Goal: Transaction & Acquisition: Subscribe to service/newsletter

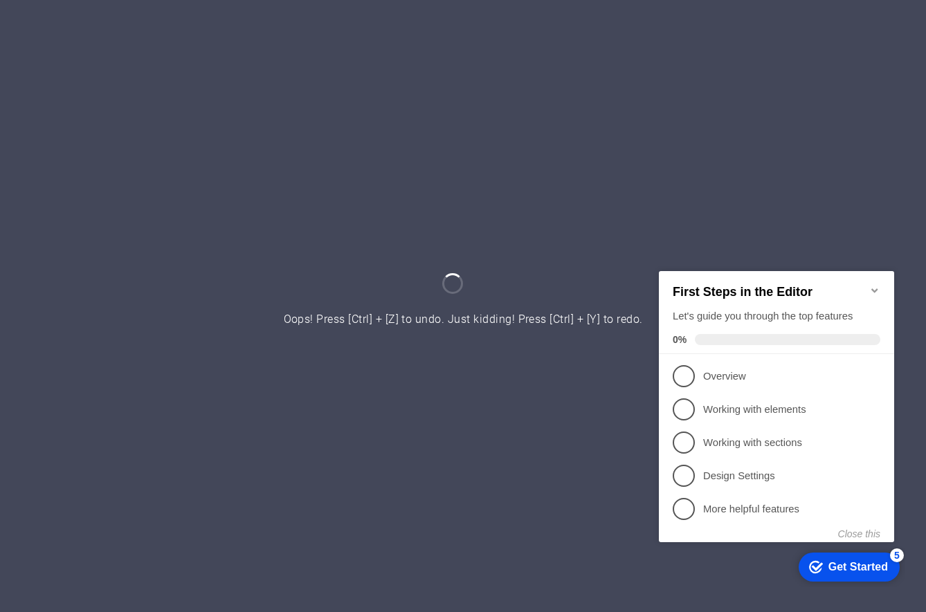
click at [875, 288] on icon "Minimize checklist" at bounding box center [874, 290] width 6 height 4
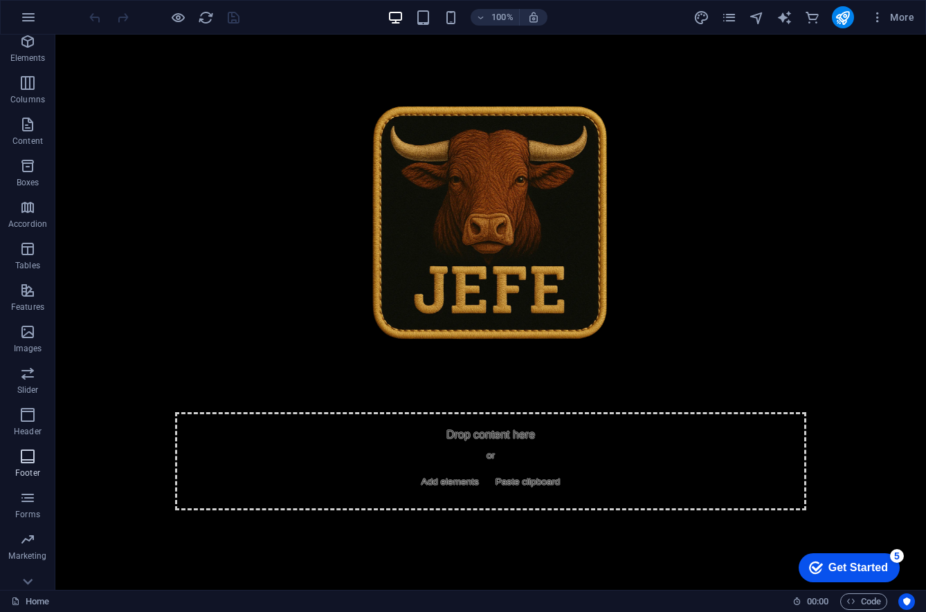
scroll to position [109, 0]
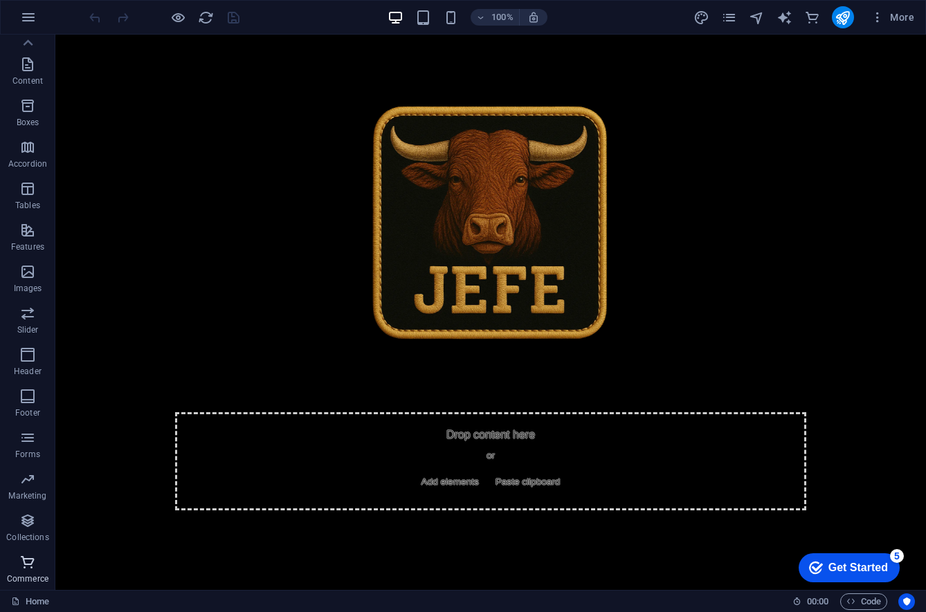
click at [21, 568] on icon "button" at bounding box center [27, 562] width 17 height 17
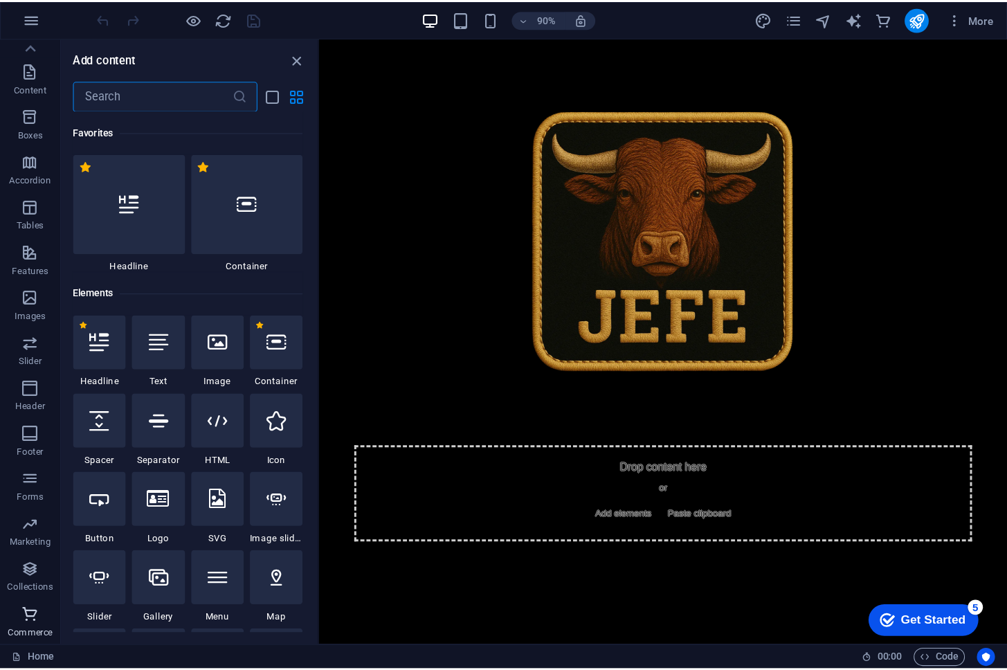
scroll to position [13335, 0]
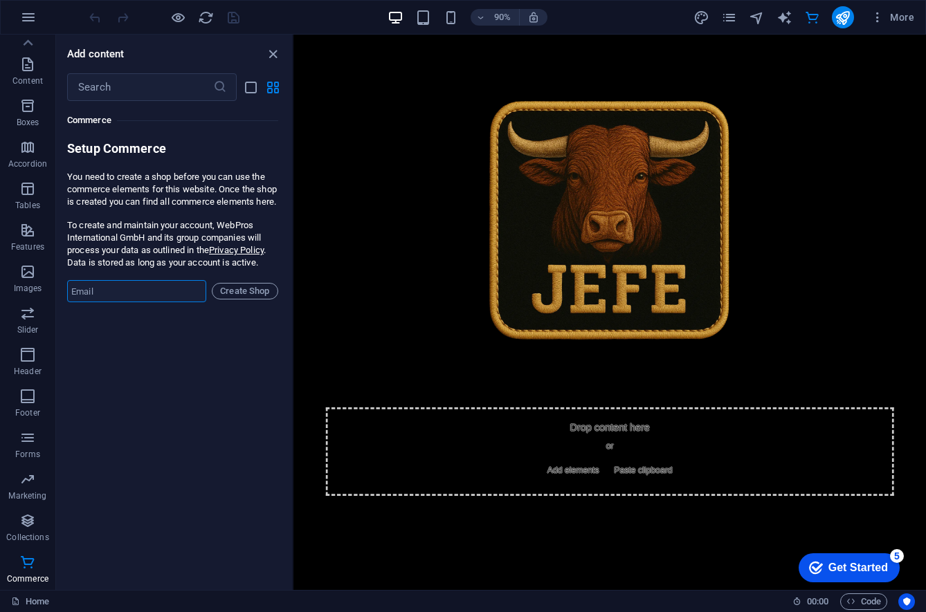
click at [162, 302] on input "email" at bounding box center [136, 291] width 139 height 22
type input "[EMAIL_ADDRESS][DOMAIN_NAME]"
click at [237, 300] on span "Create Shop" at bounding box center [245, 291] width 54 height 17
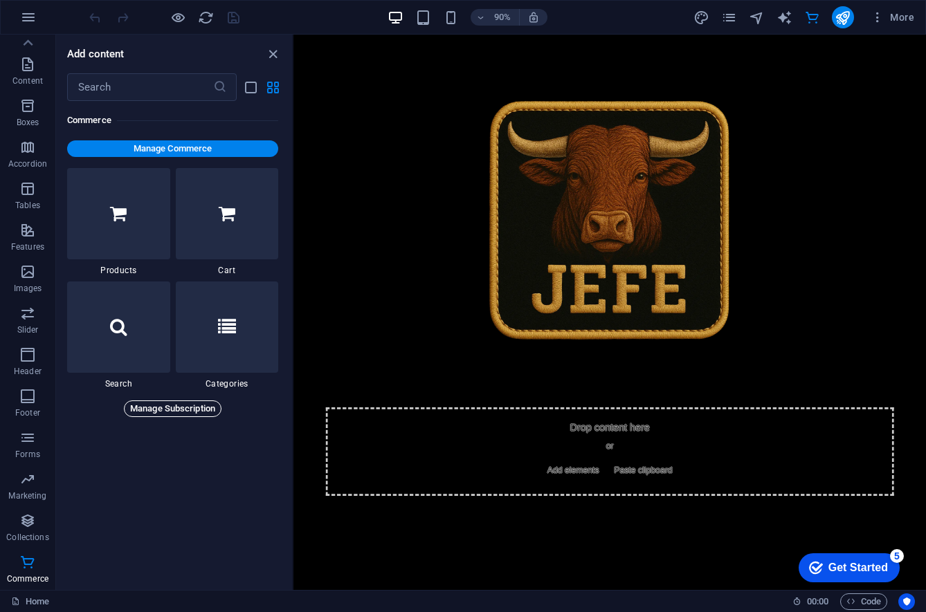
click at [161, 408] on span "Manage Subscription" at bounding box center [172, 409] width 85 height 17
click at [190, 149] on span "Manage Commerce" at bounding box center [173, 148] width 200 height 17
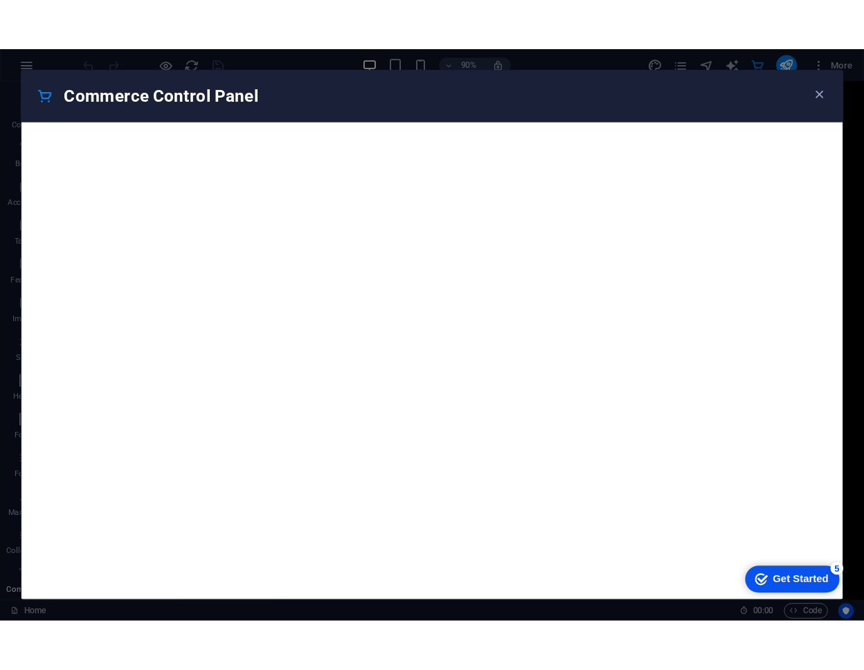
scroll to position [51, 0]
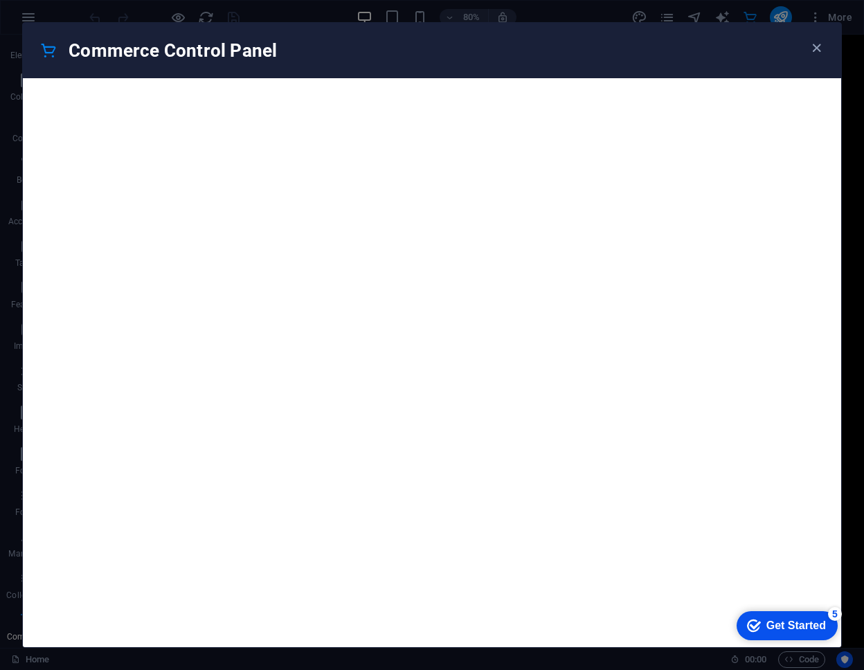
click at [786, 612] on div "Get Started" at bounding box center [796, 625] width 60 height 12
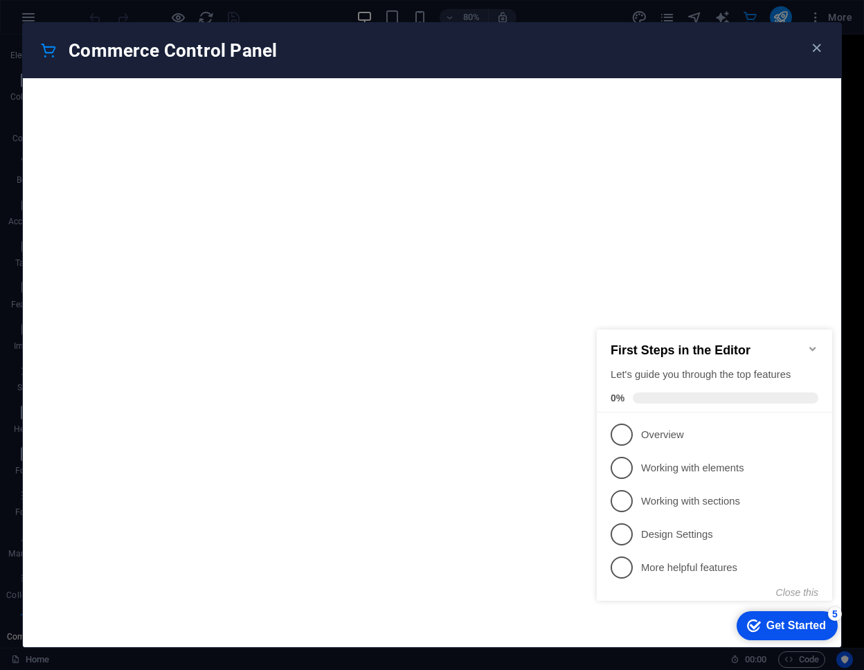
click at [811, 343] on icon "Minimize checklist" at bounding box center [812, 348] width 11 height 11
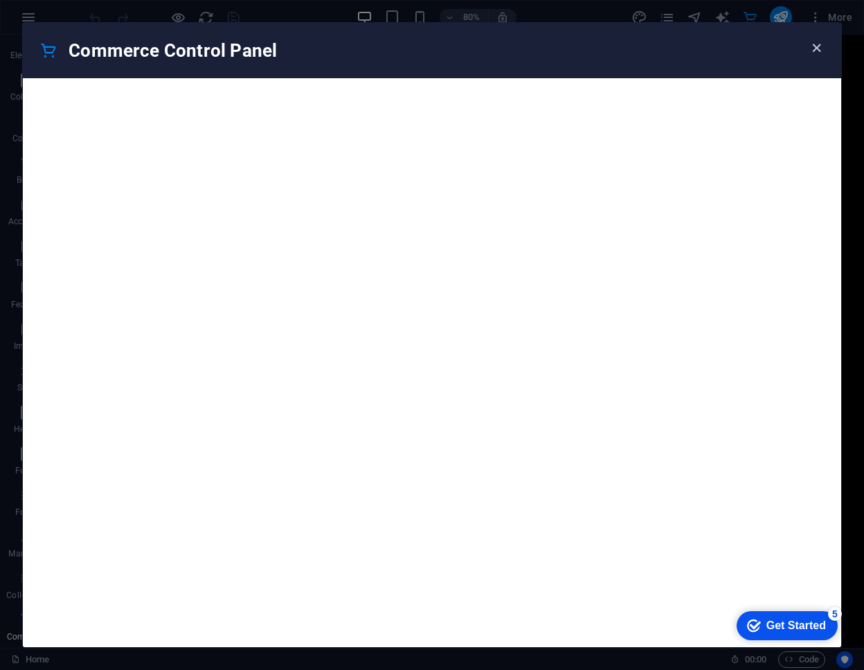
click at [819, 48] on icon "button" at bounding box center [816, 48] width 16 height 16
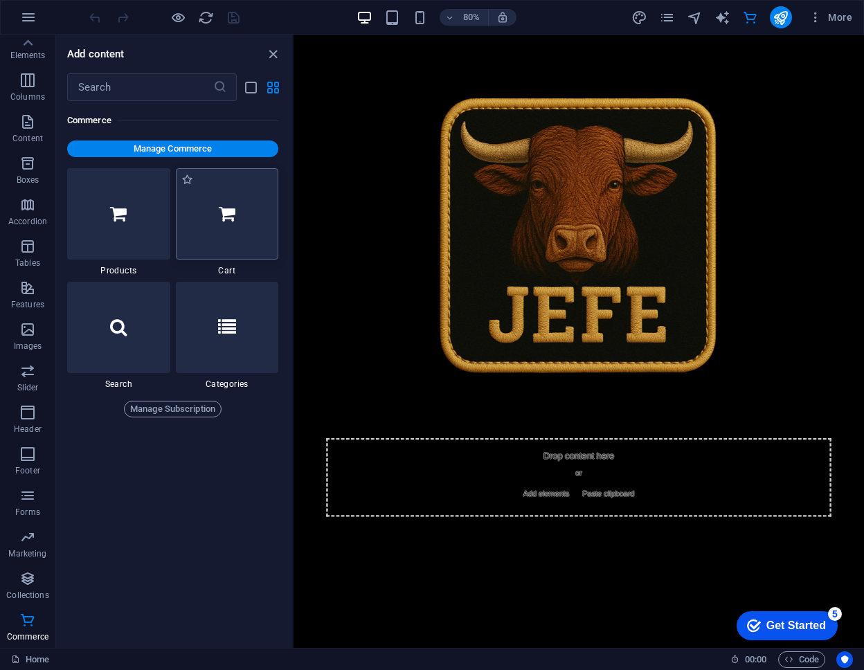
drag, startPoint x: 208, startPoint y: 491, endPoint x: 196, endPoint y: 250, distance: 240.4
click at [208, 491] on div "Favorites 1 Star Headline 1 Star Container Elements 1 Star Headline 1 Star Text…" at bounding box center [174, 369] width 236 height 536
click at [185, 157] on div "Commerce Manage Commerce 1 Star Products 1 Star Cart 1 Star Search 1 Star Categ…" at bounding box center [172, 259] width 211 height 316
click at [187, 154] on span "Manage Commerce" at bounding box center [173, 148] width 200 height 17
